Goal: Communication & Community: Participate in discussion

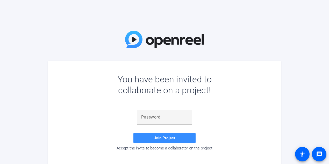
scroll to position [8, 0]
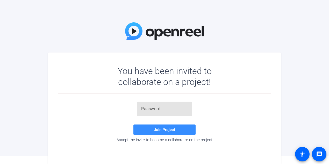
click at [164, 109] on input "text" at bounding box center [164, 109] width 47 height 6
click at [175, 106] on input "text" at bounding box center [164, 109] width 47 height 6
paste input "KKXh2."
type input "KKXh2."
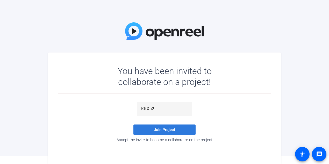
click at [178, 129] on span at bounding box center [165, 129] width 62 height 12
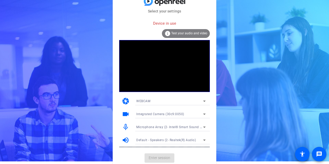
scroll to position [3, 0]
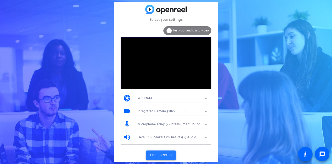
click at [166, 153] on span "Enter session" at bounding box center [161, 154] width 22 height 5
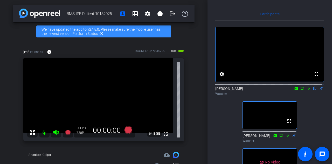
click at [307, 90] on icon at bounding box center [309, 88] width 4 height 4
click at [307, 90] on icon at bounding box center [308, 88] width 3 height 3
click at [308, 90] on icon at bounding box center [309, 88] width 2 height 3
click at [307, 90] on icon at bounding box center [309, 88] width 4 height 4
click at [308, 90] on icon at bounding box center [309, 88] width 2 height 3
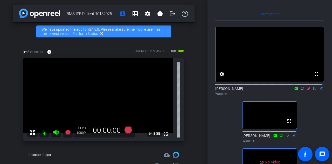
click at [300, 90] on icon at bounding box center [302, 88] width 4 height 4
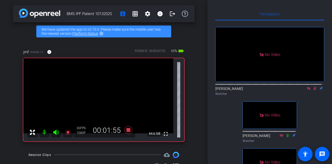
click at [314, 90] on icon at bounding box center [315, 88] width 3 height 3
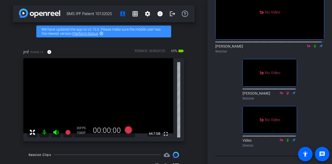
scroll to position [61, 0]
